Goal: Information Seeking & Learning: Learn about a topic

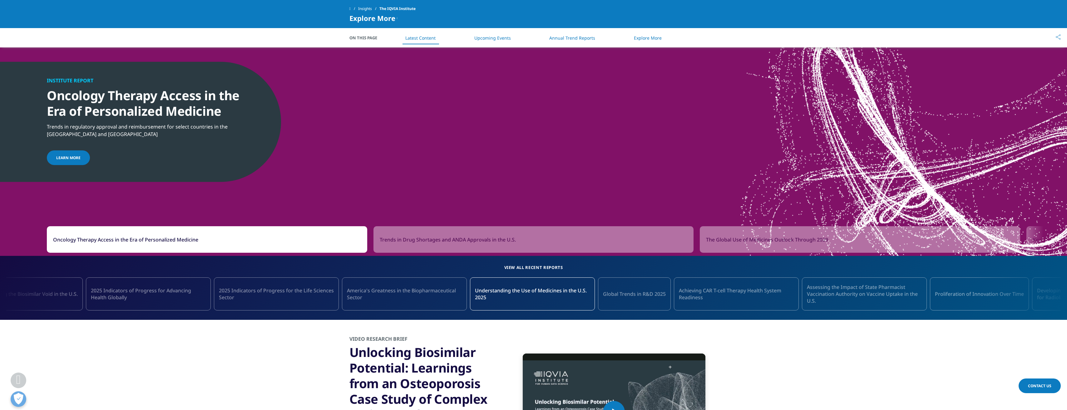
scroll to position [492, 0]
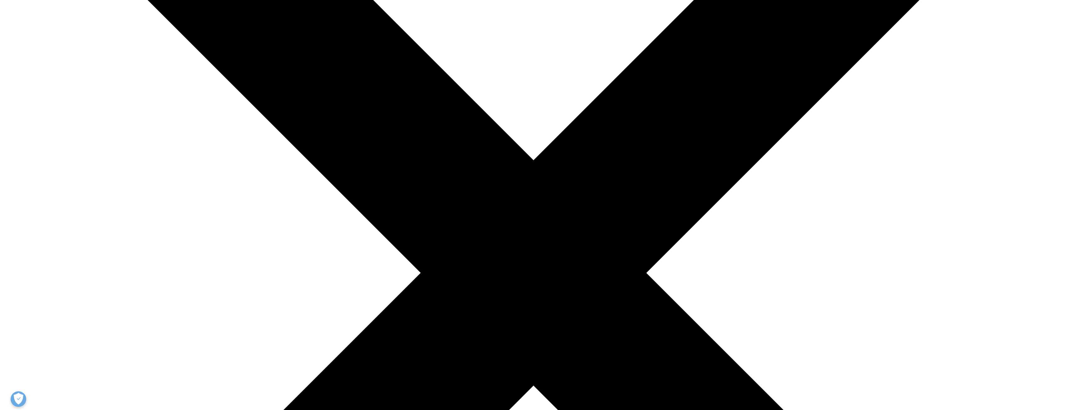
scroll to position [250, 0]
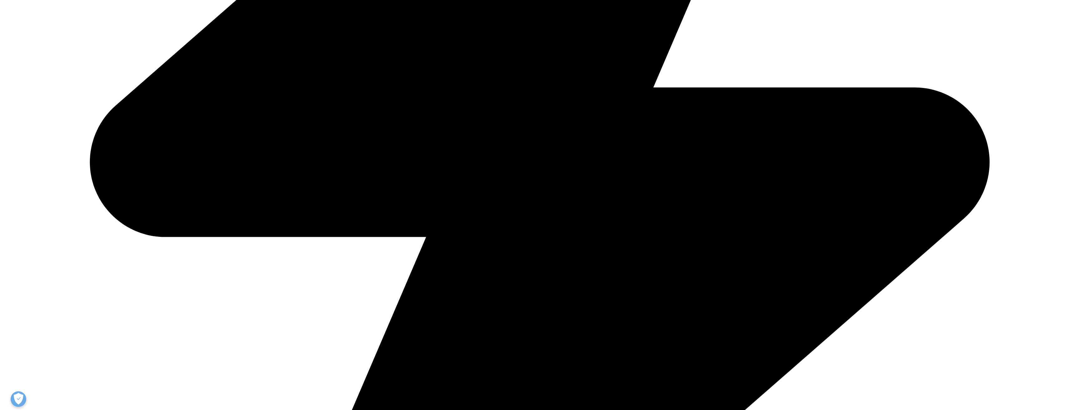
scroll to position [761, 0]
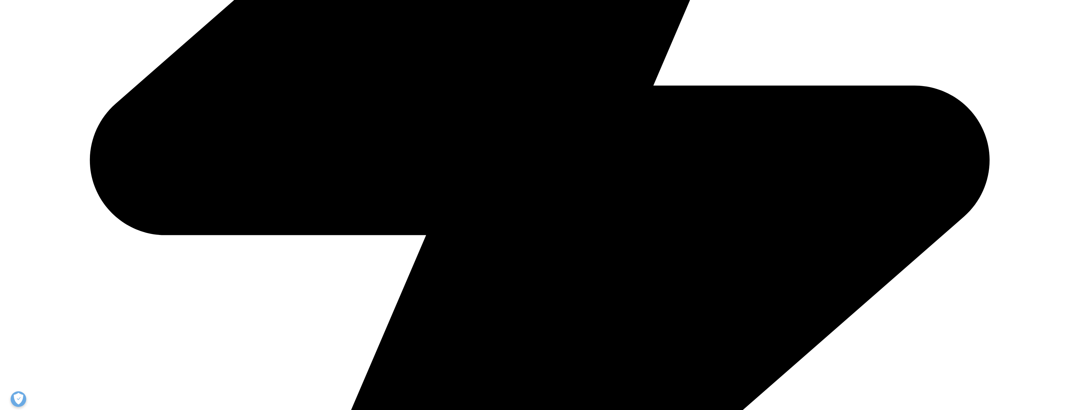
click at [441, 182] on div at bounding box center [410, 165] width 113 height 64
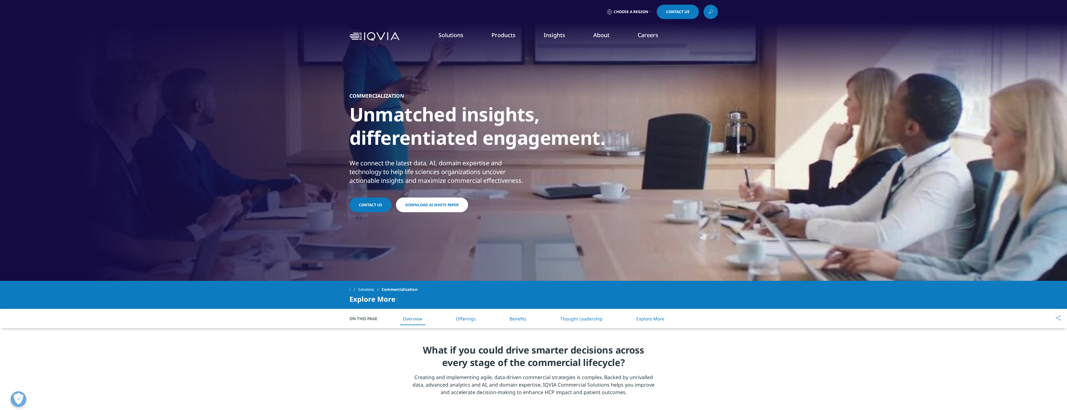
click at [578, 318] on link "Thought Leadership" at bounding box center [581, 319] width 42 height 6
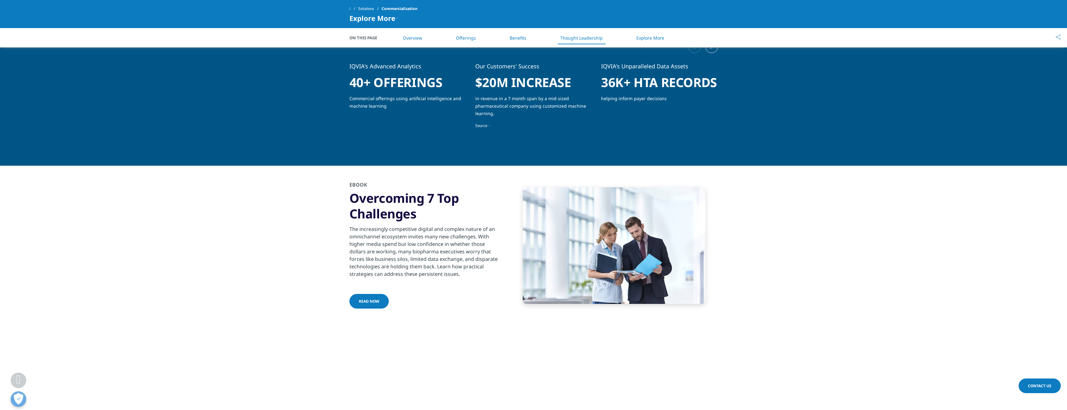
scroll to position [1286, 0]
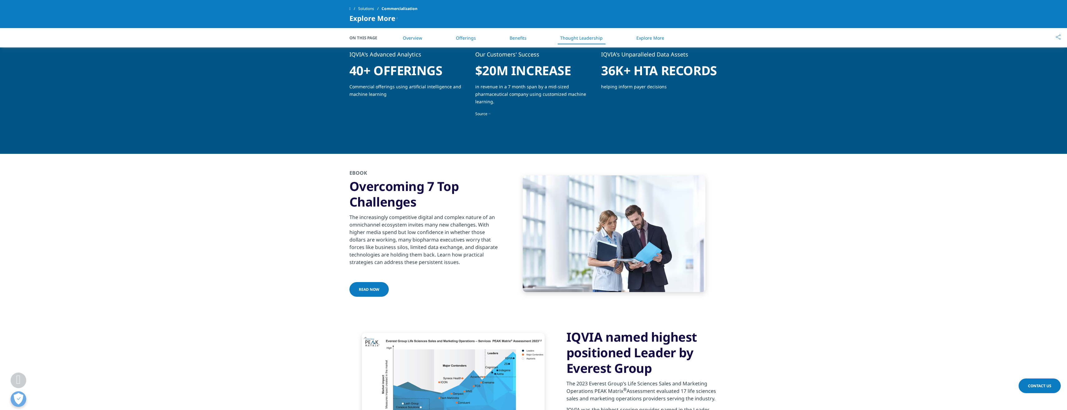
click at [378, 283] on link "Read now" at bounding box center [369, 289] width 39 height 15
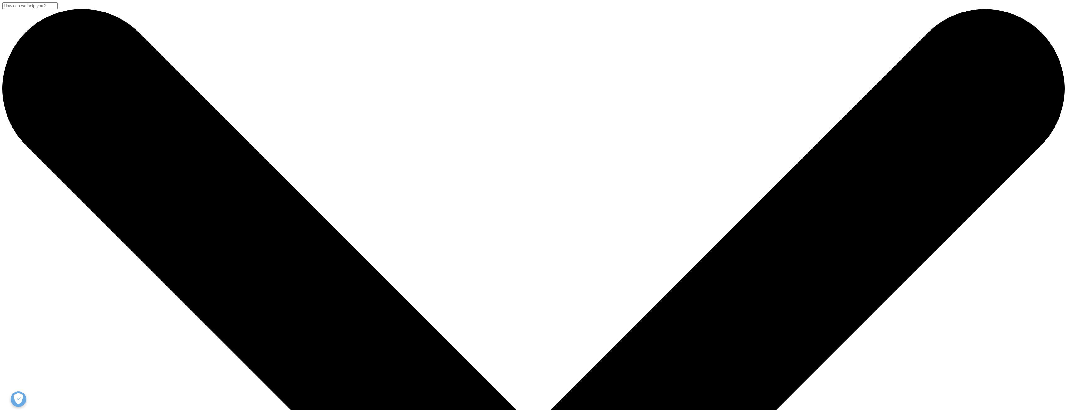
scroll to position [76, 369]
